Goal: Information Seeking & Learning: Learn about a topic

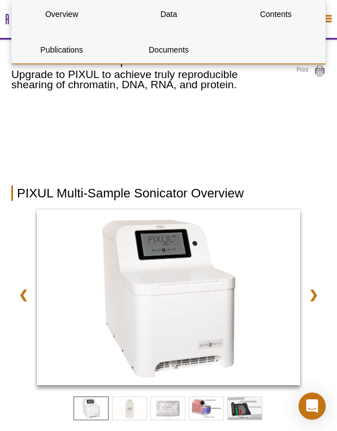
select select "[GEOGRAPHIC_DATA]"
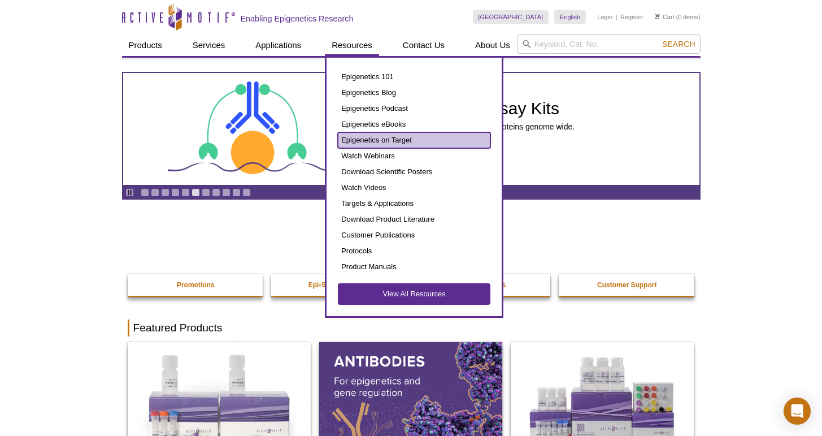
click at [379, 138] on link "Epigenetics on Target" at bounding box center [414, 140] width 153 height 16
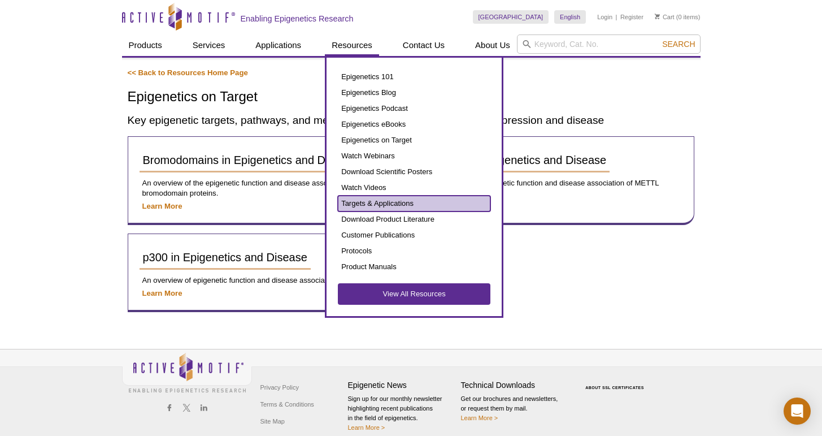
click at [405, 195] on link "Targets & Applications" at bounding box center [414, 203] width 153 height 16
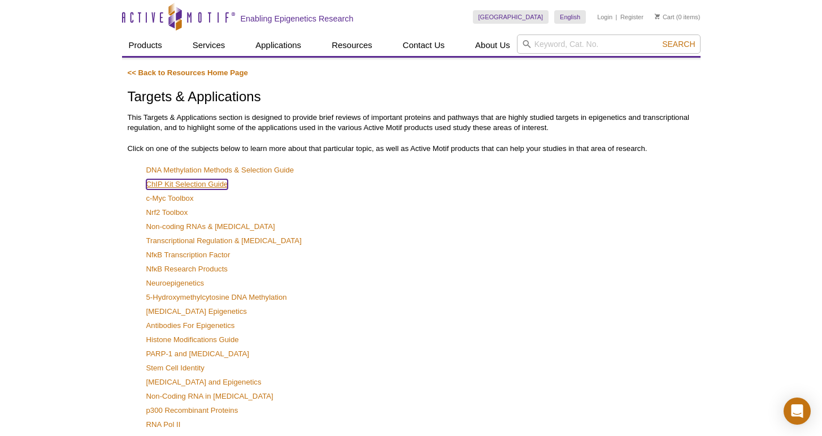
click at [195, 183] on link "ChIP Kit Selection Guide" at bounding box center [187, 184] width 82 height 10
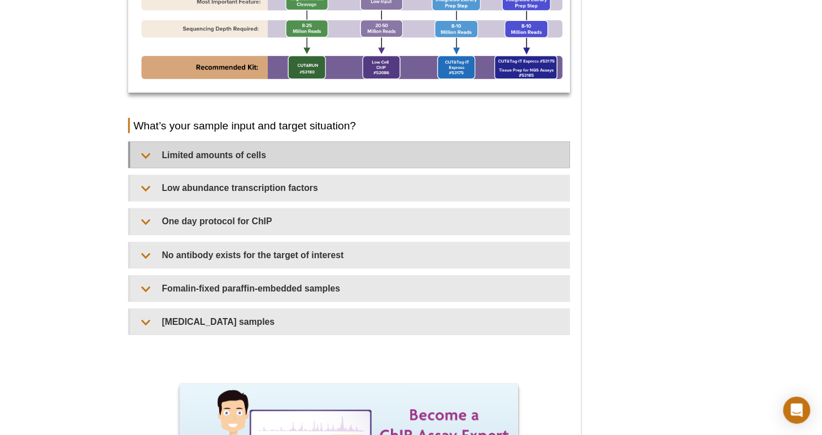
scroll to position [924, 0]
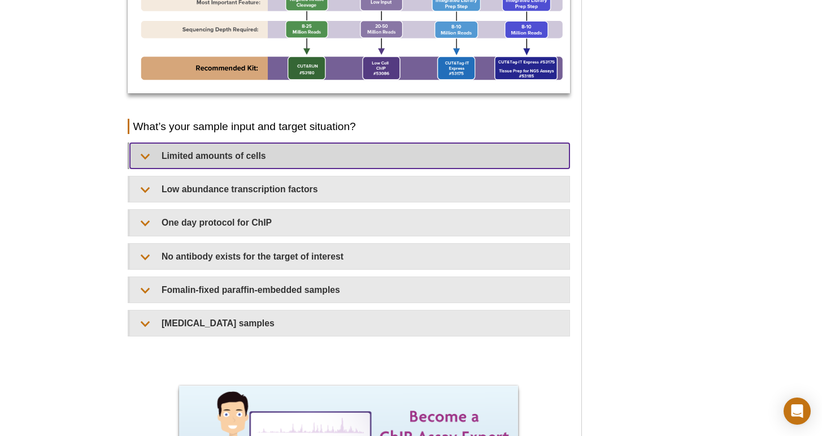
click at [389, 149] on summary "Limited amounts of cells​" at bounding box center [350, 155] width 440 height 25
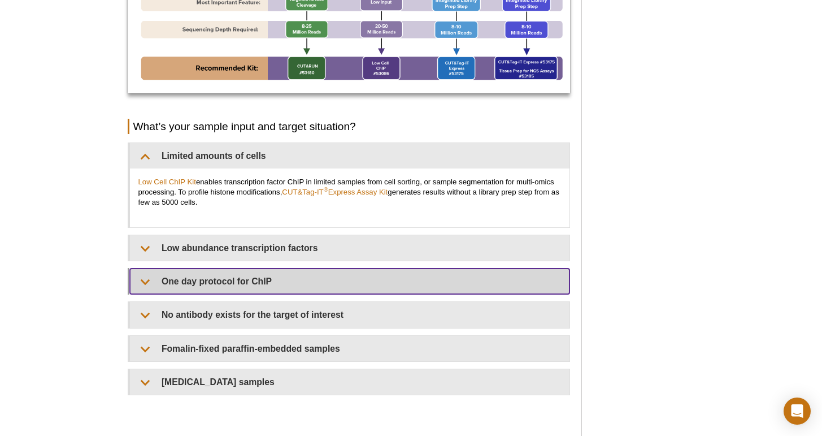
click at [321, 279] on summary "One day protocol for ChIP​​" at bounding box center [350, 280] width 440 height 25
